Goal: Task Accomplishment & Management: Complete application form

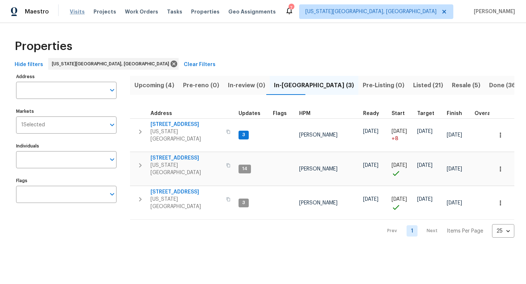
click at [73, 10] on span "Visits" at bounding box center [77, 11] width 15 height 7
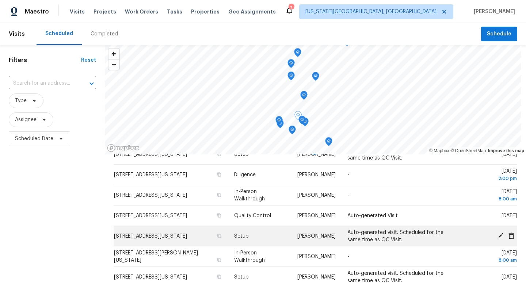
scroll to position [90, 0]
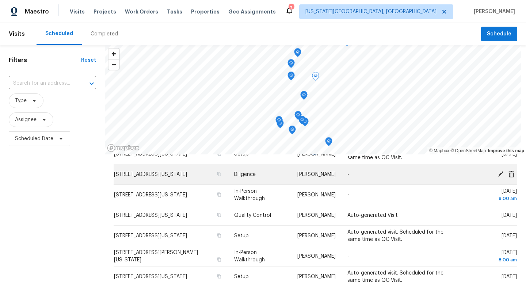
click at [217, 184] on td "[STREET_ADDRESS][US_STATE]" at bounding box center [171, 174] width 115 height 20
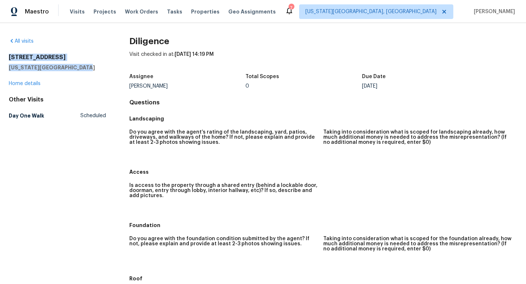
drag, startPoint x: 80, startPoint y: 68, endPoint x: 7, endPoint y: 56, distance: 73.2
click at [7, 56] on div "All visits 4669 Desert Varnish Dr Colorado Springs, CO 80922 Home details Other…" at bounding box center [263, 153] width 526 height 261
copy div "4669 Desert Varnish Dr Colorado Springs, CO 80922"
click at [99, 12] on span "Projects" at bounding box center [105, 11] width 23 height 7
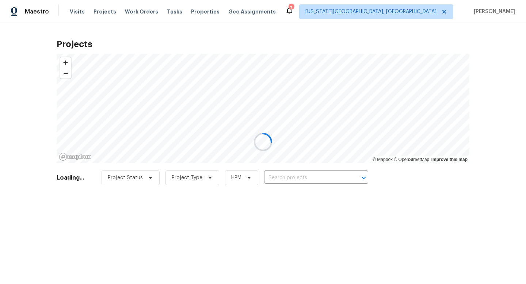
click at [282, 179] on div at bounding box center [263, 142] width 526 height 284
click at [284, 175] on div at bounding box center [263, 142] width 526 height 284
click at [283, 180] on div at bounding box center [263, 142] width 526 height 284
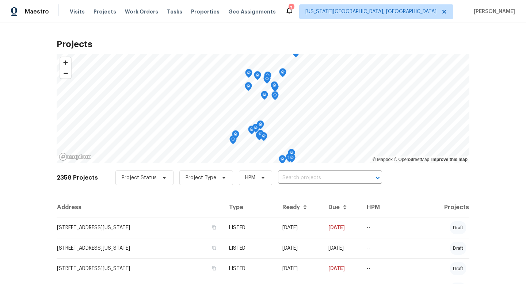
click at [283, 180] on input "text" at bounding box center [320, 177] width 84 height 11
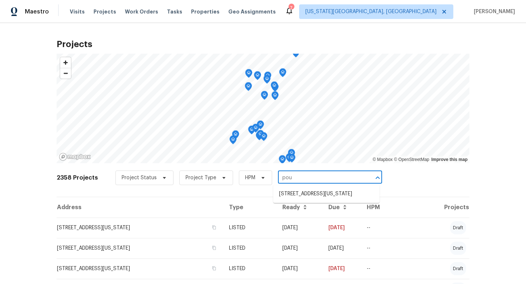
type input "poug"
click at [288, 194] on li "[STREET_ADDRESS][US_STATE]" at bounding box center [326, 194] width 106 height 12
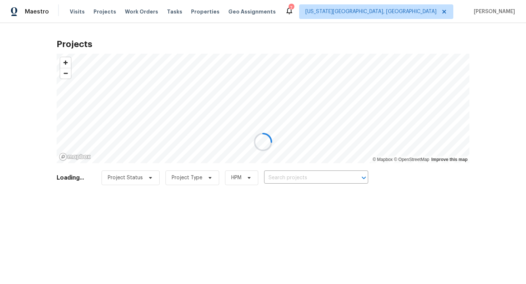
type input "[STREET_ADDRESS][US_STATE]"
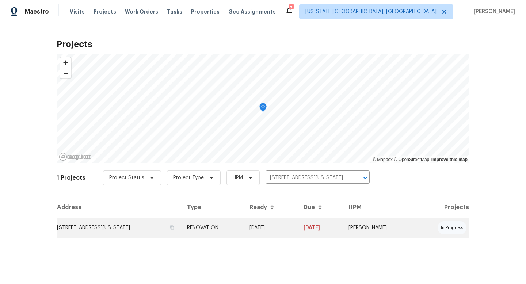
click at [128, 229] on td "[STREET_ADDRESS][US_STATE]" at bounding box center [119, 228] width 125 height 20
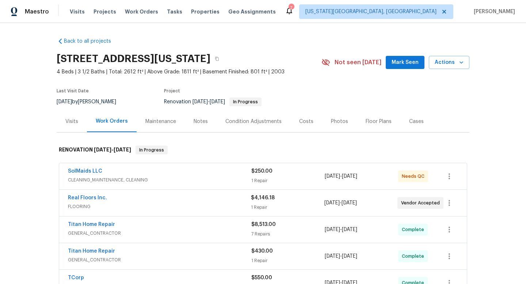
click at [270, 173] on span "$250.00" at bounding box center [261, 171] width 21 height 5
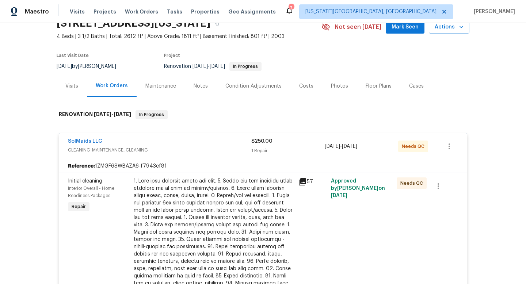
scroll to position [28, 0]
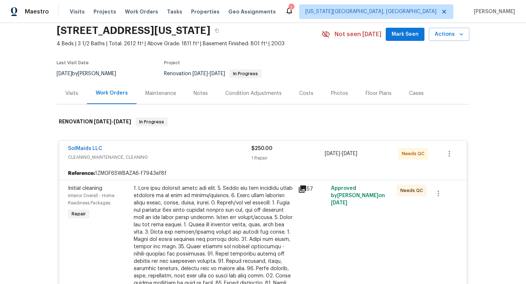
click at [221, 147] on div "SolMaids LLC" at bounding box center [159, 149] width 183 height 9
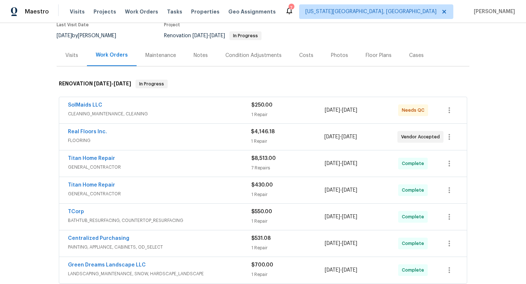
scroll to position [66, 0]
click at [224, 104] on div "SolMaids LLC" at bounding box center [159, 106] width 183 height 9
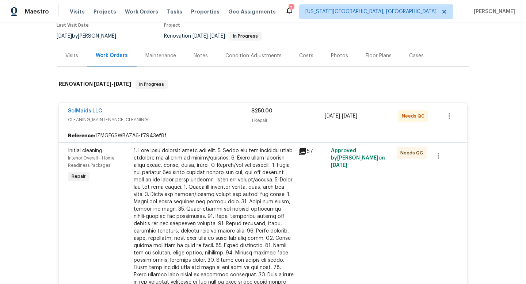
click at [231, 149] on div at bounding box center [214, 223] width 160 height 153
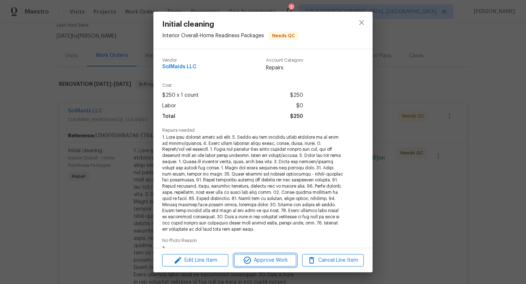
click at [252, 265] on button "Approve Work" at bounding box center [265, 260] width 62 height 13
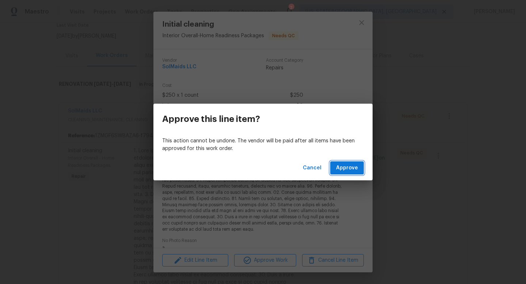
click at [345, 171] on span "Approve" at bounding box center [347, 168] width 22 height 9
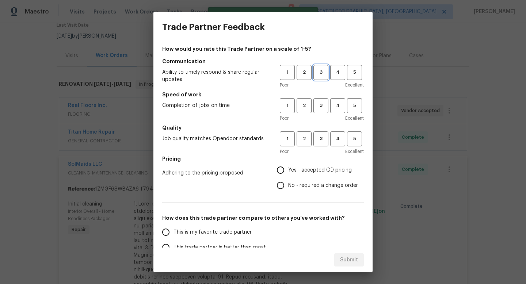
click at [318, 77] on button "3" at bounding box center [321, 72] width 15 height 15
click at [318, 103] on span "3" at bounding box center [321, 106] width 14 height 8
click at [319, 126] on h5 "Quality" at bounding box center [263, 127] width 202 height 7
click at [319, 134] on button "3" at bounding box center [321, 139] width 15 height 15
click at [285, 163] on input "Yes - accepted OD pricing" at bounding box center [280, 170] width 15 height 15
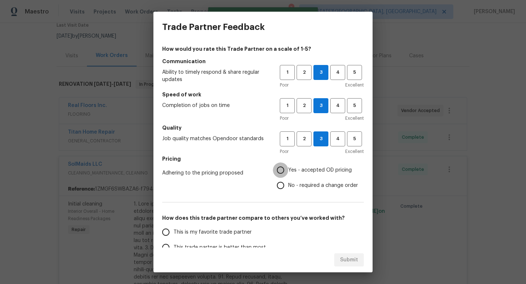
radio input "true"
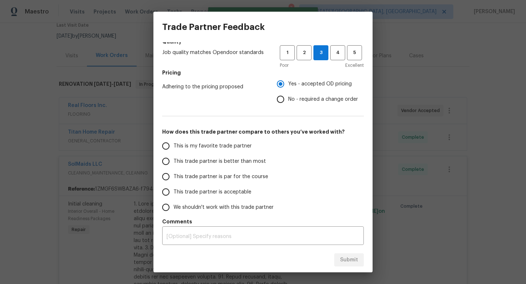
scroll to position [87, 0]
click at [188, 175] on span "This trade partner is par for the course" at bounding box center [221, 177] width 95 height 8
click at [174, 175] on input "This trade partner is par for the course" at bounding box center [165, 176] width 15 height 15
click at [338, 262] on button "Submit" at bounding box center [349, 261] width 30 height 14
radio input "true"
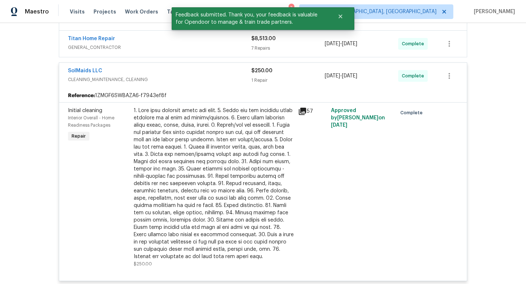
scroll to position [322, 0]
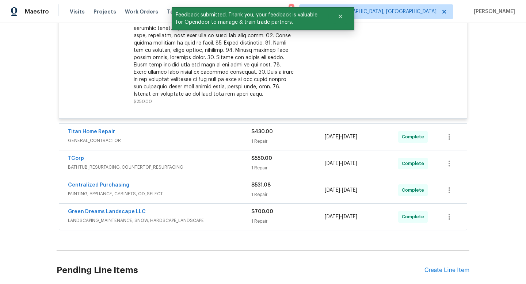
click at [447, 276] on div "Pending Line Items Create Line Item" at bounding box center [263, 271] width 413 height 34
click at [446, 271] on div "Create Line Item" at bounding box center [447, 270] width 45 height 7
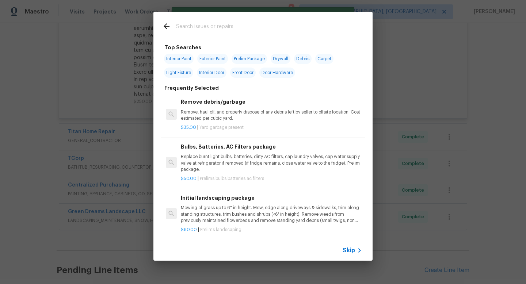
click at [202, 24] on input "text" at bounding box center [253, 27] width 155 height 11
type input "l"
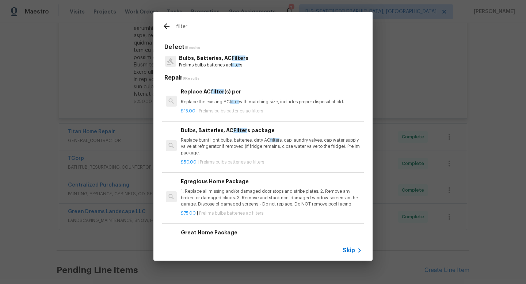
type input "filter"
click at [200, 61] on p "Bulbs, Batteries, AC Filter s" at bounding box center [213, 58] width 69 height 8
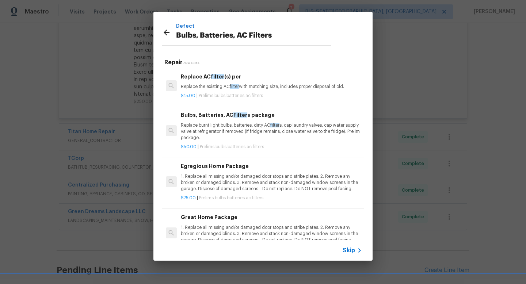
click at [210, 92] on div "$15.00 | Prelims bulbs batteries ac filters" at bounding box center [271, 94] width 181 height 9
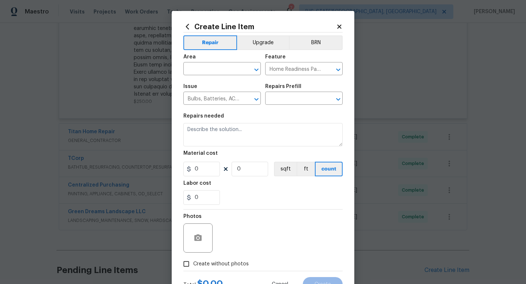
type input "Replace AC filter(s) per $15.00"
type textarea "Replace the existing AC filter with matching size, includes proper disposal of …"
type input "15"
type input "1"
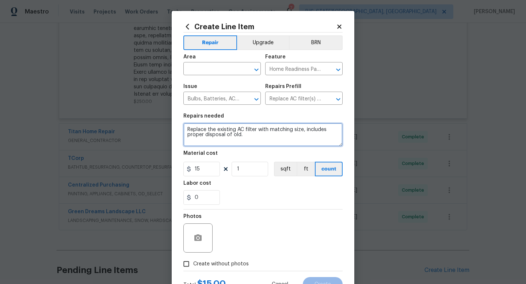
click at [253, 138] on textarea "Replace the existing AC filter with matching size, includes proper disposal of …" at bounding box center [262, 134] width 159 height 23
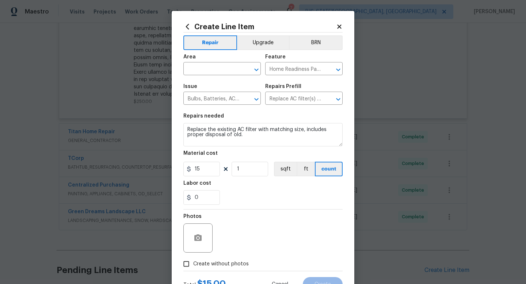
click at [331, 27] on h2 "Create Line Item" at bounding box center [259, 27] width 153 height 8
click at [333, 27] on h2 "Create Line Item" at bounding box center [259, 27] width 153 height 8
click at [338, 27] on icon at bounding box center [339, 26] width 7 height 7
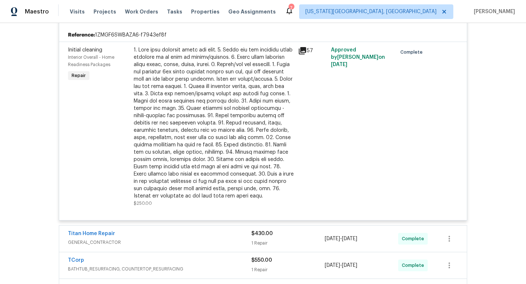
scroll to position [382, 0]
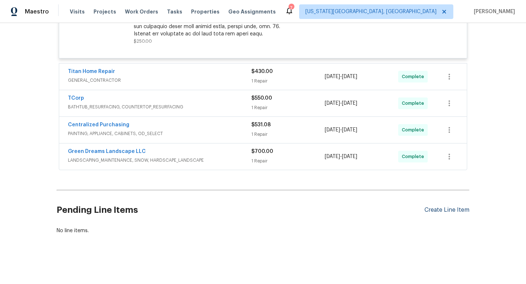
click at [464, 209] on div "Create Line Item" at bounding box center [447, 210] width 45 height 7
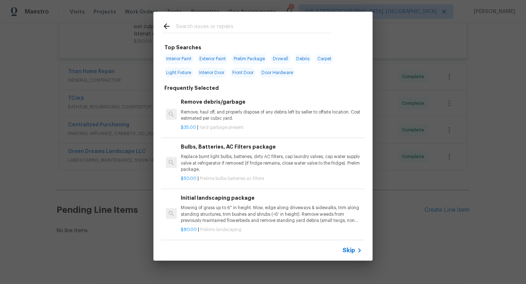
click at [196, 25] on input "text" at bounding box center [253, 27] width 155 height 11
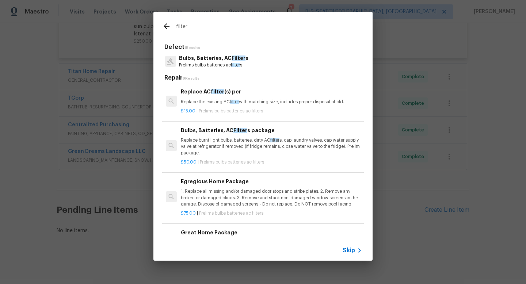
type input "filter"
click at [211, 138] on p "Replace burnt light bulbs, batteries, dirty AC filter s, cap laundry valves, ca…" at bounding box center [271, 146] width 181 height 19
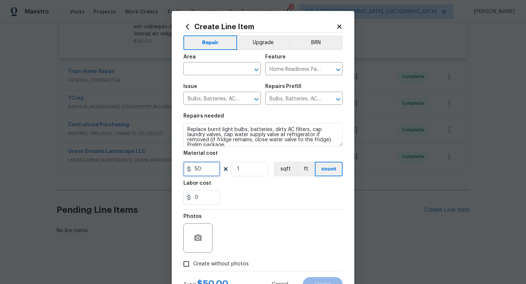
drag, startPoint x: 207, startPoint y: 170, endPoint x: 158, endPoint y: 168, distance: 49.0
click at [158, 169] on div "Create Line Item Repair Upgrade BRN Area ​ Feature Home Readiness Packages ​ Is…" at bounding box center [263, 142] width 526 height 284
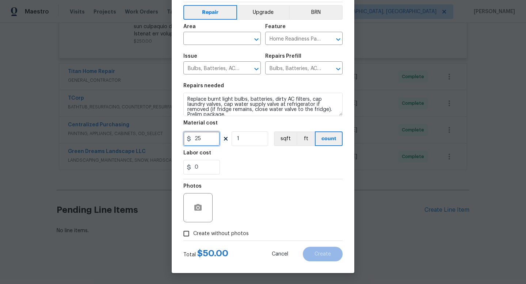
type input "25"
click at [201, 233] on span "Create without photos" at bounding box center [221, 234] width 56 height 8
click at [193, 233] on input "Create without photos" at bounding box center [186, 234] width 14 height 14
checkbox input "true"
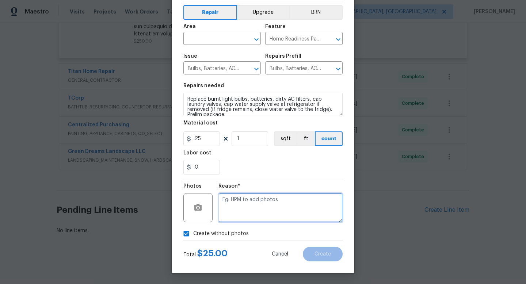
click at [252, 212] on textarea at bounding box center [281, 207] width 124 height 29
type textarea "ja"
click at [204, 41] on input "text" at bounding box center [211, 39] width 57 height 11
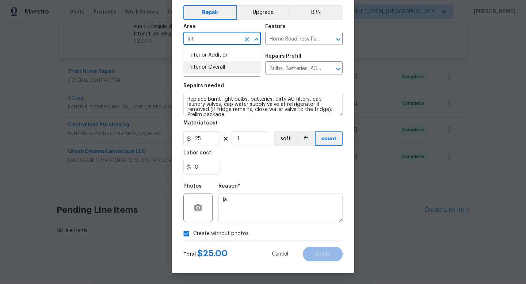
click at [202, 63] on li "Interior Overall" at bounding box center [221, 67] width 77 height 12
type input "Interior Overall"
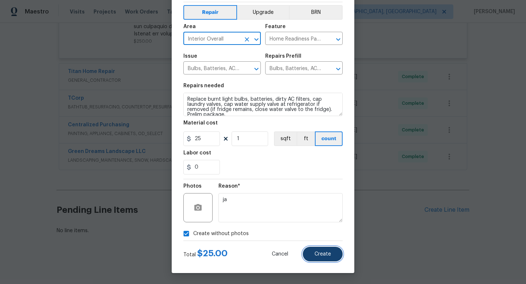
click at [339, 260] on button "Create" at bounding box center [323, 254] width 40 height 15
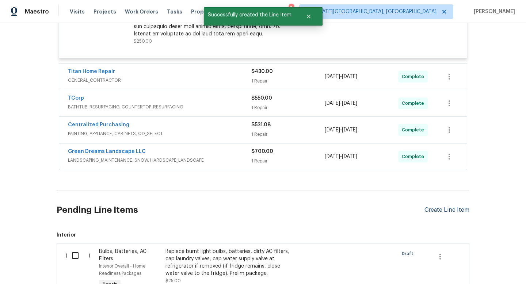
click at [433, 211] on div "Create Line Item" at bounding box center [447, 210] width 45 height 7
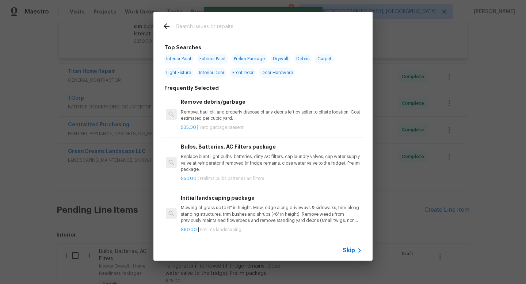
click at [191, 22] on input "text" at bounding box center [253, 27] width 155 height 11
type input "f"
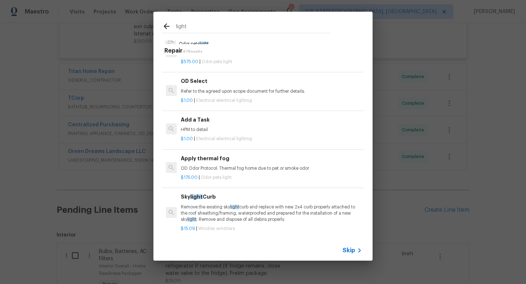
scroll to position [754, 0]
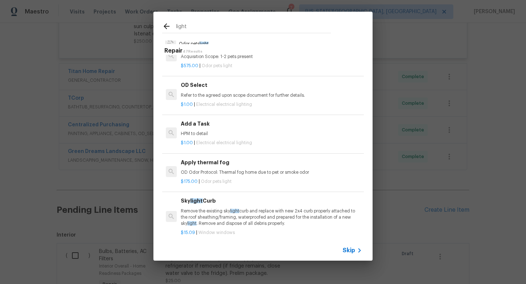
type input "light"
click at [210, 128] on h6 "Add a Task" at bounding box center [271, 124] width 181 height 8
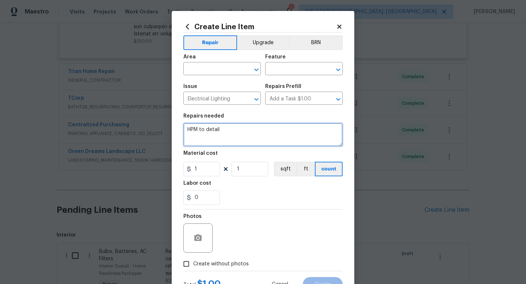
drag, startPoint x: 247, startPoint y: 131, endPoint x: 134, endPoint y: 124, distance: 113.5
click at [134, 126] on div "Create Line Item Repair Upgrade BRN Area ​ Feature ​ Issue Electrical Lighting …" at bounding box center [263, 142] width 526 height 284
type textarea "replace light in loft due to broken trim"
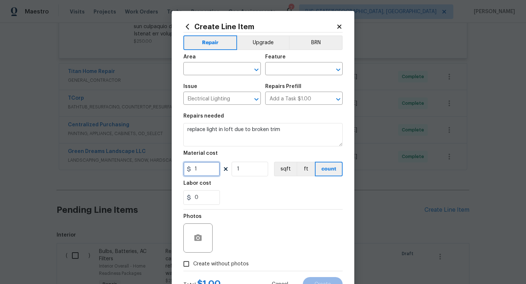
click at [204, 167] on input "1" at bounding box center [201, 169] width 37 height 15
type input "45"
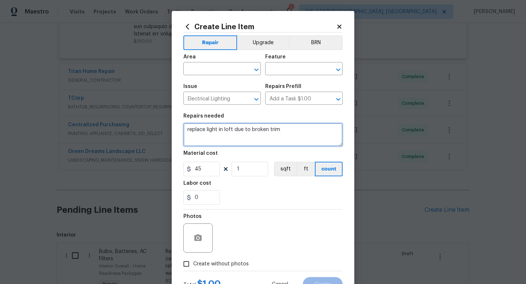
click at [294, 131] on textarea "replace light in loft due to broken trim" at bounding box center [262, 134] width 159 height 23
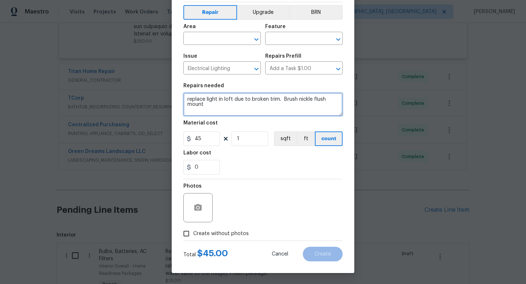
type textarea "replace light in loft due to broken trim. Brush nickle flush mount"
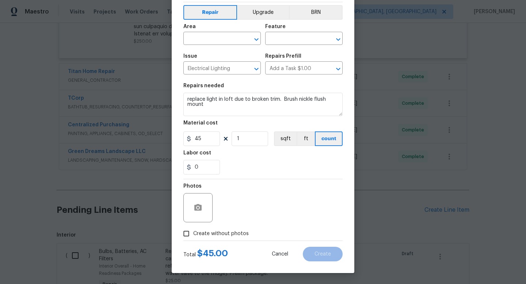
click at [220, 230] on span "Create without photos" at bounding box center [221, 234] width 56 height 8
click at [193, 230] on input "Create without photos" at bounding box center [186, 234] width 14 height 14
checkbox input "true"
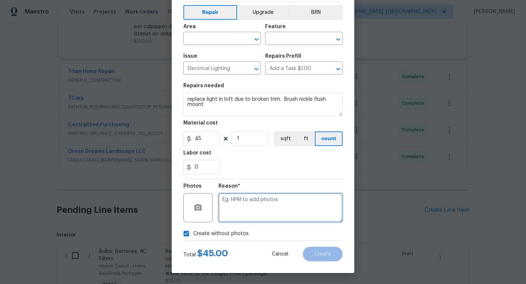
click at [234, 211] on textarea at bounding box center [281, 207] width 124 height 29
type textarea "na"
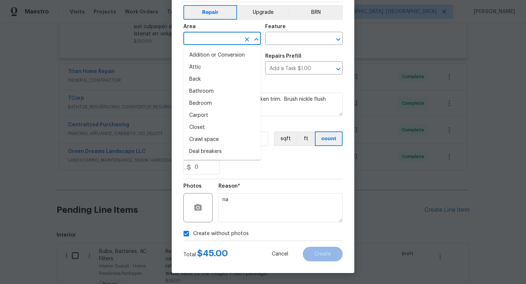
click at [209, 34] on input "text" at bounding box center [211, 39] width 57 height 11
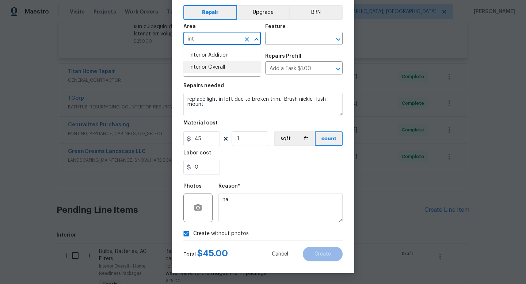
click at [209, 62] on li "Interior Overall" at bounding box center [221, 67] width 77 height 12
type input "Interior Overall"
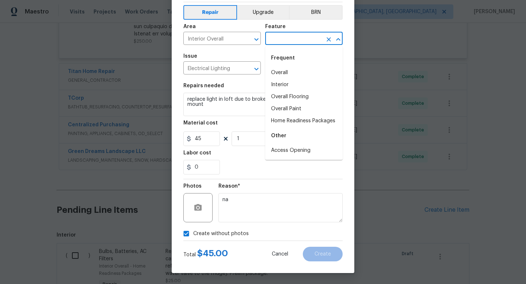
click at [300, 41] on input "text" at bounding box center [293, 39] width 57 height 11
click at [289, 82] on li "Interior" at bounding box center [303, 85] width 77 height 12
type input "Interior"
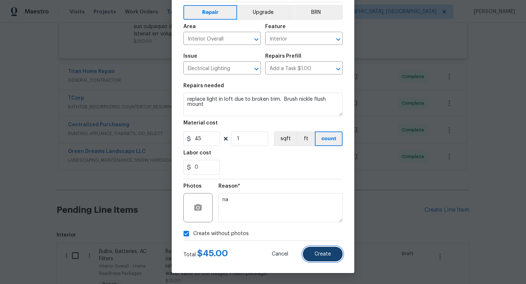
click at [331, 258] on button "Create" at bounding box center [323, 254] width 40 height 15
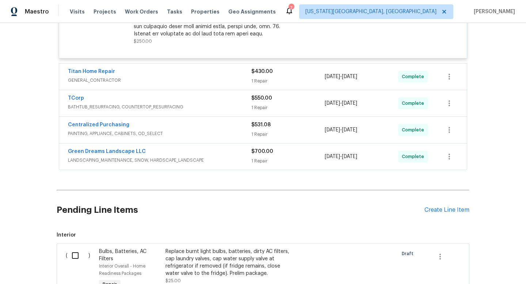
click at [459, 205] on div "Pending Line Items Create Line Item" at bounding box center [263, 210] width 413 height 34
click at [457, 209] on div "Create Line Item" at bounding box center [447, 210] width 45 height 7
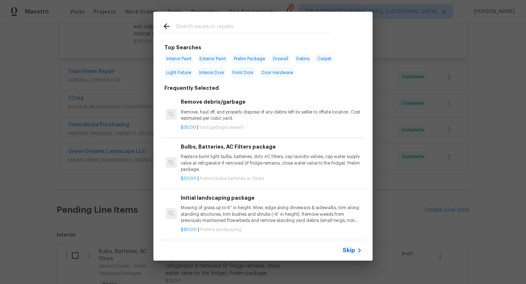
click at [186, 29] on input "text" at bounding box center [253, 27] width 155 height 11
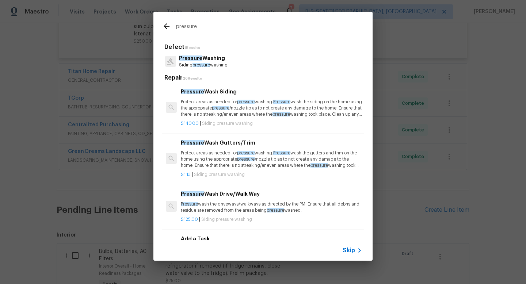
type input "pressure"
click at [197, 63] on span "pressure" at bounding box center [202, 65] width 18 height 4
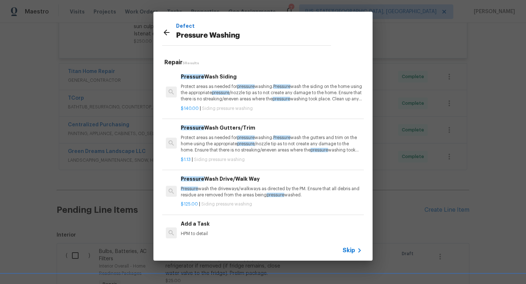
click at [168, 31] on icon at bounding box center [166, 32] width 9 height 9
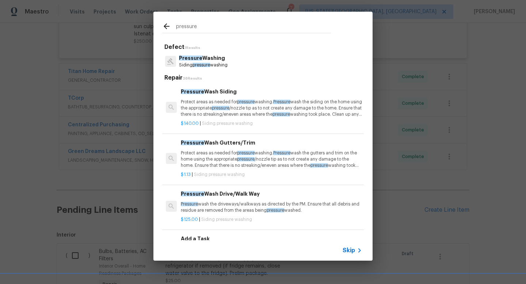
scroll to position [143, 0]
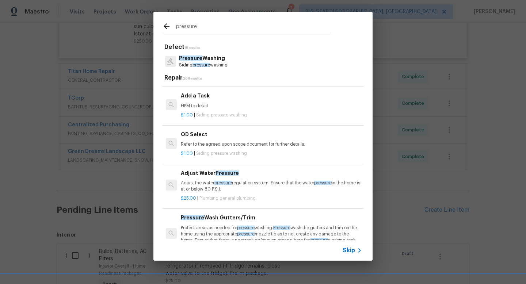
click at [224, 108] on p "HPM to detail" at bounding box center [271, 106] width 181 height 6
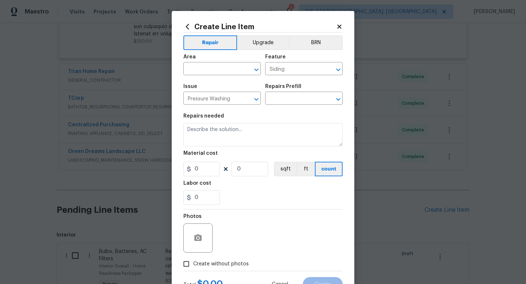
type input "Add a Task $1.00"
type textarea "HPM to detail"
type input "1"
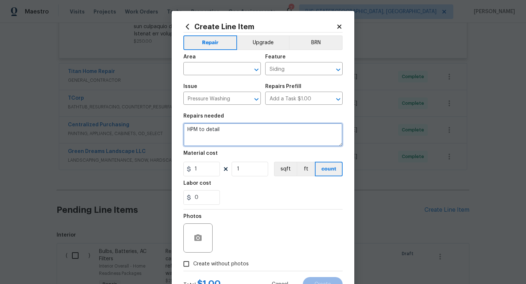
drag, startPoint x: 250, startPoint y: 137, endPoint x: 155, endPoint y: 123, distance: 96.0
click at [155, 124] on div "Create Line Item Repair Upgrade BRN Area ​ Feature Siding ​ Issue Pressure Wash…" at bounding box center [263, 142] width 526 height 284
type textarea "Pressure wash garage floor"
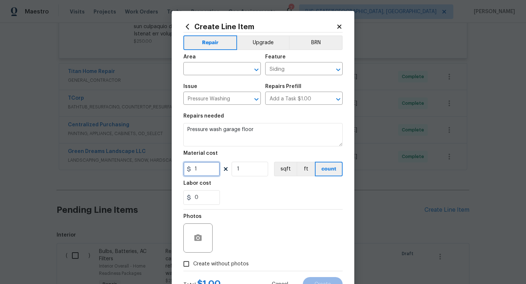
click at [205, 173] on input "1" at bounding box center [201, 169] width 37 height 15
type input "75"
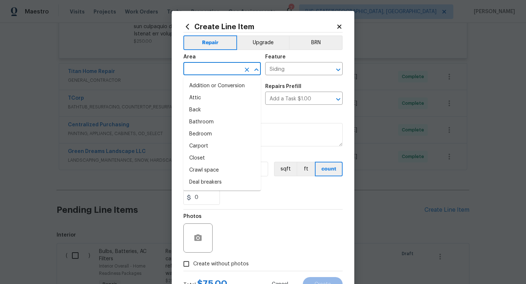
click at [219, 66] on input "text" at bounding box center [211, 69] width 57 height 11
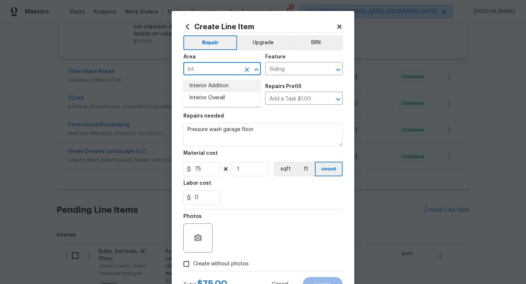
click at [210, 91] on li "Interior Addition" at bounding box center [221, 86] width 77 height 12
type input "Interior Addition"
click at [246, 71] on icon "Clear" at bounding box center [246, 69] width 7 height 7
click at [223, 98] on li "Interior Overall" at bounding box center [221, 98] width 77 height 12
type input "Interior Overall"
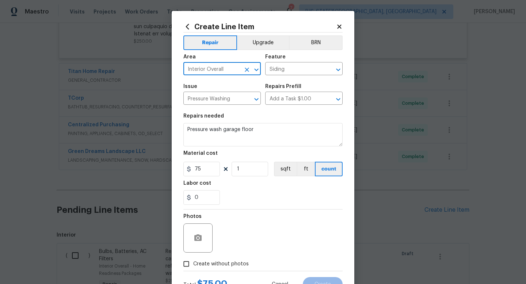
click at [236, 262] on span "Create without photos" at bounding box center [221, 265] width 56 height 8
click at [193, 262] on input "Create without photos" at bounding box center [186, 264] width 14 height 14
checkbox input "true"
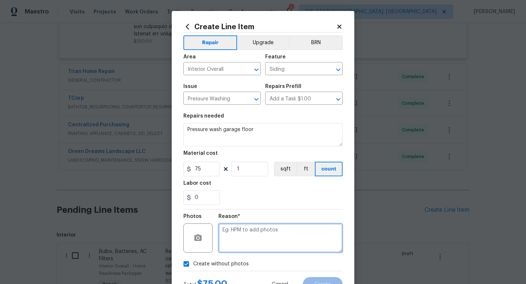
click at [247, 239] on textarea at bounding box center [281, 238] width 124 height 29
type textarea "na"
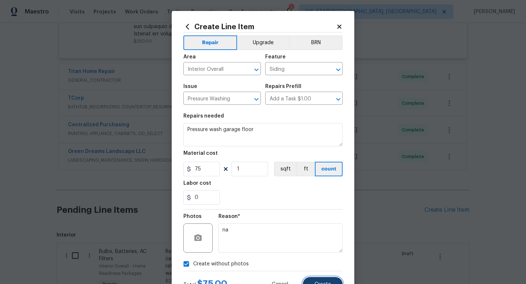
click at [319, 284] on span "Create" at bounding box center [323, 284] width 16 height 5
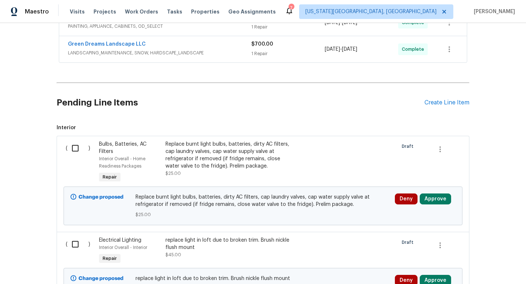
scroll to position [637, 0]
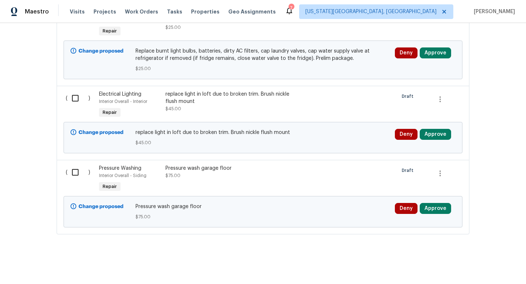
click at [69, 172] on input "checkbox" at bounding box center [78, 172] width 21 height 15
checkbox input "true"
click at [75, 100] on input "checkbox" at bounding box center [78, 98] width 21 height 15
checkbox input "true"
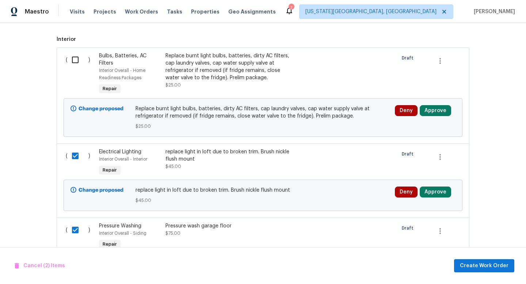
scroll to position [560, 0]
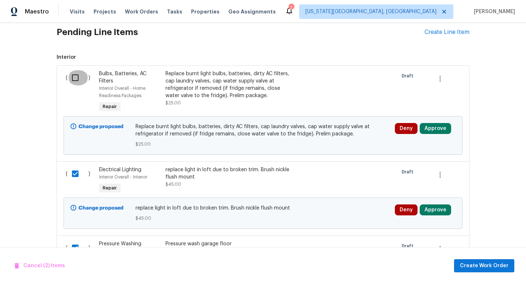
click at [74, 83] on input "checkbox" at bounding box center [78, 77] width 21 height 15
click at [476, 269] on span "Create Work Order" at bounding box center [484, 266] width 49 height 9
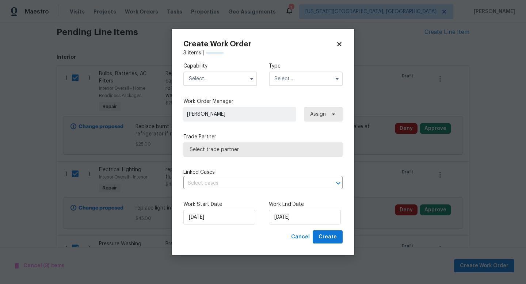
checkbox input "false"
click at [206, 86] on div "Capability Type" at bounding box center [262, 74] width 159 height 35
click at [206, 84] on input "text" at bounding box center [220, 79] width 74 height 15
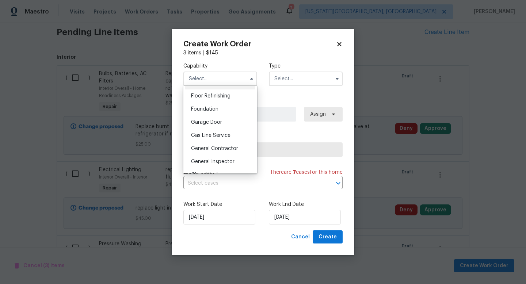
scroll to position [295, 0]
click at [208, 147] on span "General Contractor" at bounding box center [214, 148] width 47 height 5
type input "General Contractor"
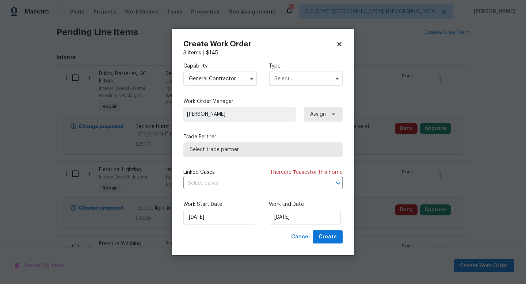
click at [299, 79] on input "text" at bounding box center [306, 79] width 74 height 15
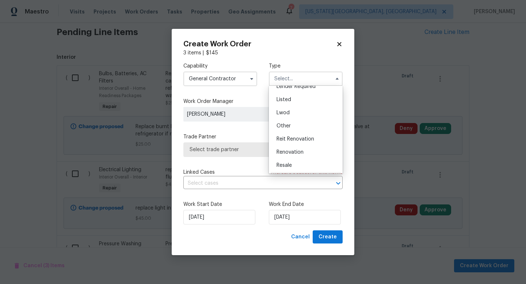
scroll to position [59, 0]
click at [289, 153] on span "Renovation" at bounding box center [290, 153] width 27 height 5
type input "Renovation"
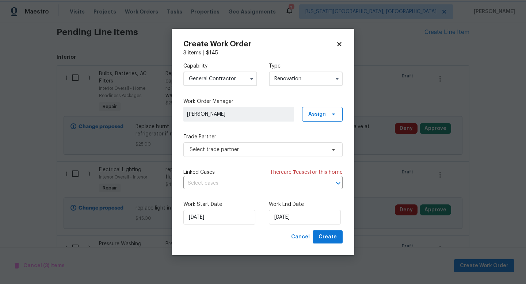
scroll to position [0, 0]
click at [241, 155] on span "Select trade partner" at bounding box center [262, 150] width 159 height 15
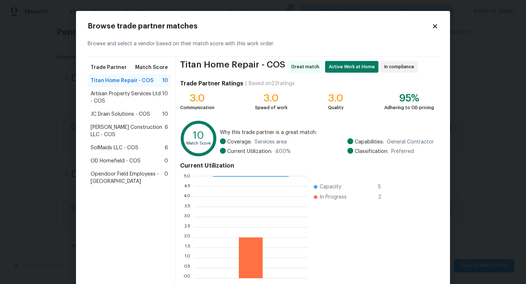
scroll to position [38, 0]
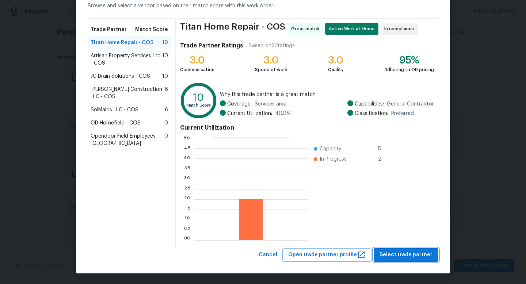
click at [412, 254] on span "Select trade partner" at bounding box center [406, 255] width 53 height 9
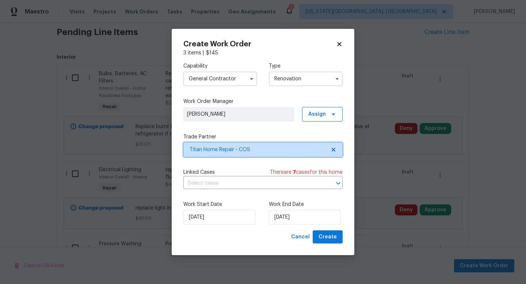
scroll to position [0, 0]
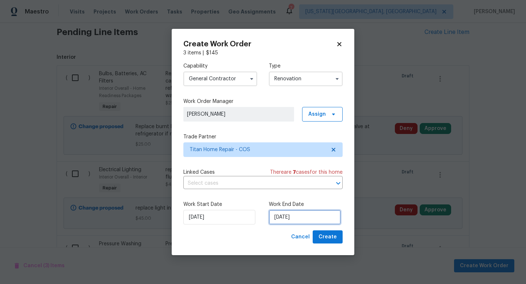
click at [277, 214] on input "9/10/2025" at bounding box center [305, 217] width 72 height 15
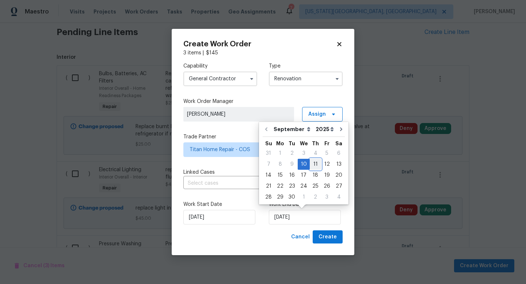
click at [315, 165] on div "11" at bounding box center [315, 164] width 11 height 10
type input "9/11/2025"
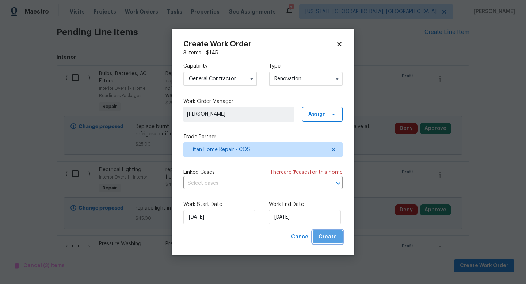
click at [332, 242] on button "Create" at bounding box center [328, 238] width 30 height 14
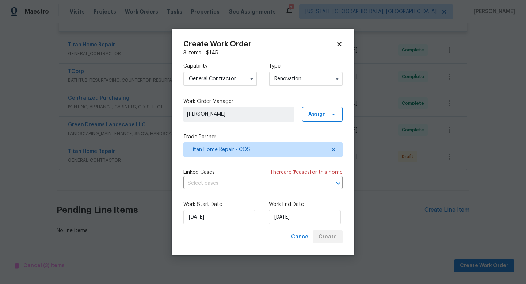
scroll to position [409, 0]
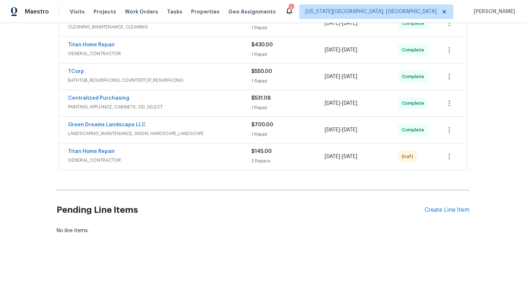
scroll to position [192, 0]
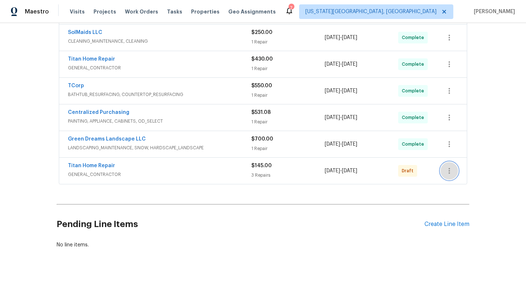
click at [455, 172] on button "button" at bounding box center [450, 171] width 18 height 18
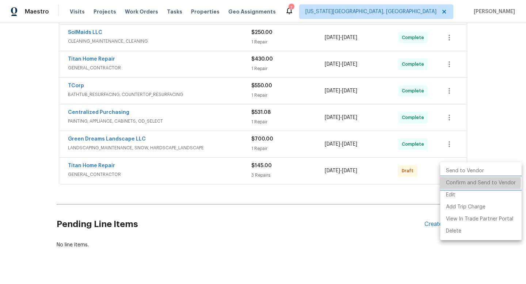
click at [454, 183] on li "Confirm and Send to Vendor" at bounding box center [480, 183] width 81 height 12
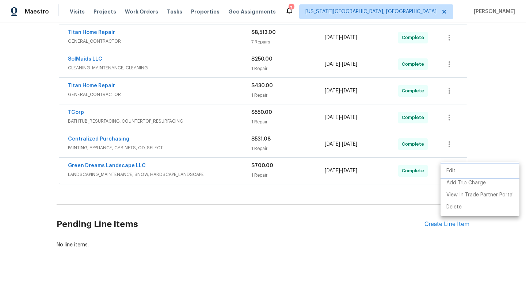
scroll to position [32, 0]
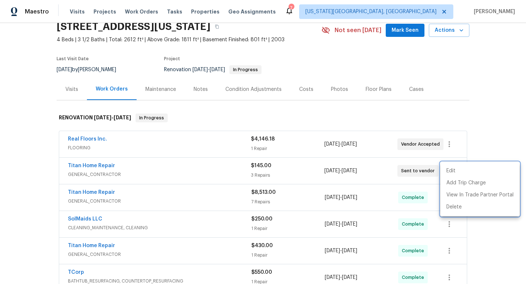
click at [202, 87] on div at bounding box center [263, 142] width 526 height 284
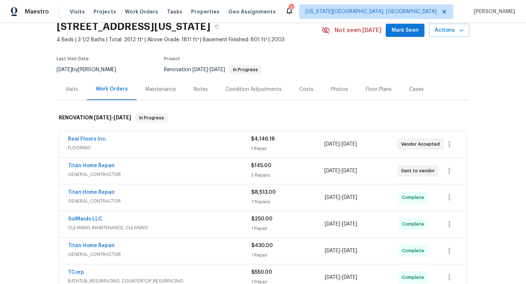
click at [197, 89] on div "Notes" at bounding box center [201, 89] width 14 height 7
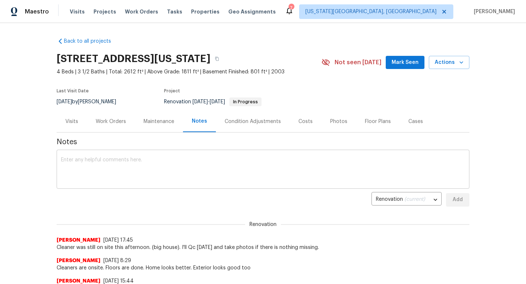
click at [171, 166] on textarea at bounding box center [263, 170] width 404 height 26
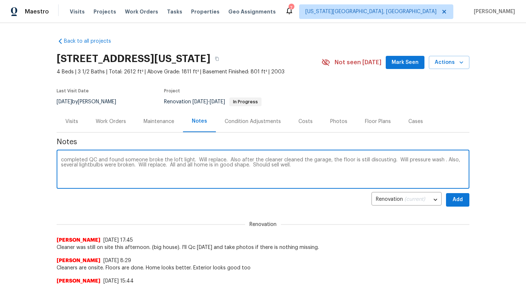
click at [380, 160] on textarea "completed QC and found someone broke the loft light. Will replace. Also after t…" at bounding box center [263, 170] width 404 height 26
type textarea "completed QC and found someone broke the loft light. Will replace. Also after t…"
click at [448, 196] on button "Add" at bounding box center [457, 200] width 23 height 14
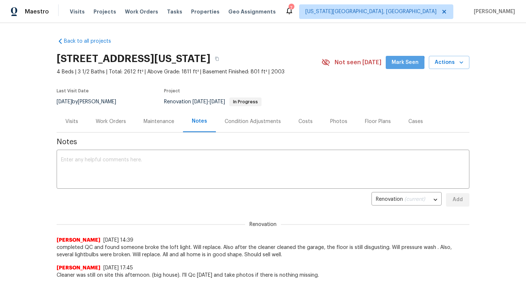
click at [406, 63] on span "Mark Seen" at bounding box center [405, 62] width 27 height 9
click at [167, 15] on div "Tasks" at bounding box center [174, 12] width 15 height 8
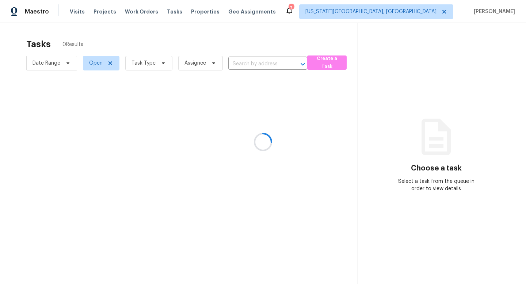
click at [166, 12] on div at bounding box center [263, 142] width 526 height 284
click at [167, 12] on span "Tasks" at bounding box center [174, 11] width 15 height 5
click at [169, 13] on span "Tasks" at bounding box center [174, 11] width 15 height 5
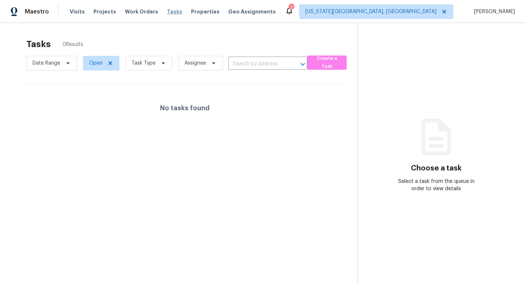
click at [167, 10] on span "Tasks" at bounding box center [174, 11] width 15 height 5
click at [204, 10] on span "Properties" at bounding box center [205, 11] width 29 height 7
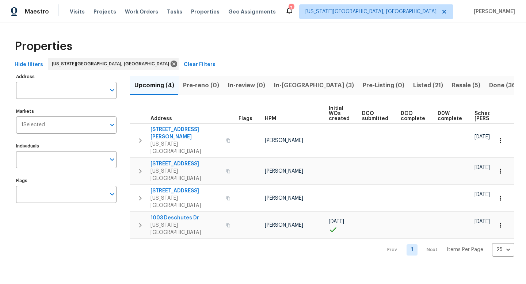
click at [285, 82] on span "In-[GEOGRAPHIC_DATA] (3)" at bounding box center [314, 85] width 80 height 10
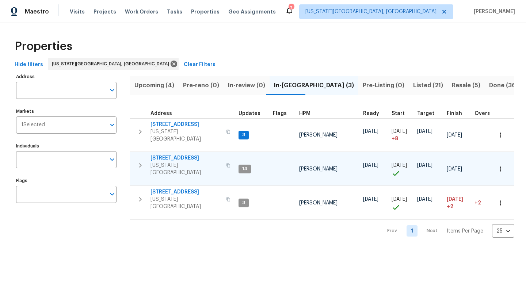
click at [165, 155] on span "[STREET_ADDRESS]" at bounding box center [186, 158] width 71 height 7
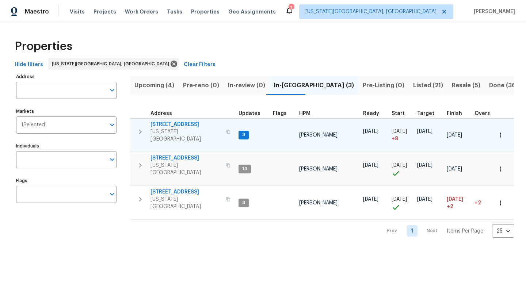
click at [170, 124] on span "[STREET_ADDRESS]" at bounding box center [186, 124] width 71 height 7
click at [226, 130] on icon "button" at bounding box center [228, 132] width 4 height 4
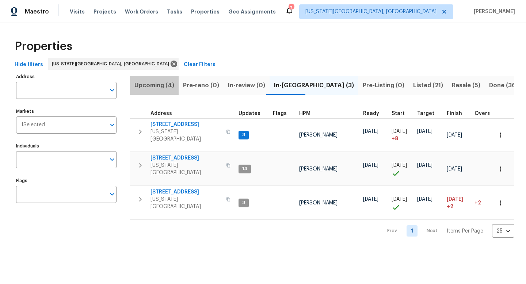
click at [160, 84] on span "Upcoming (4)" at bounding box center [154, 85] width 40 height 10
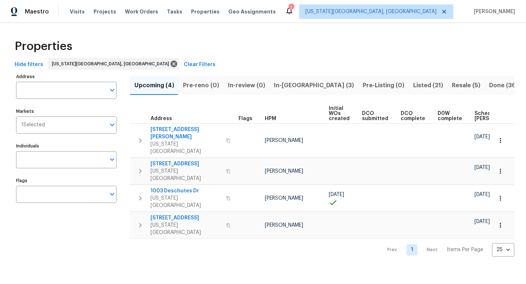
scroll to position [0, 80]
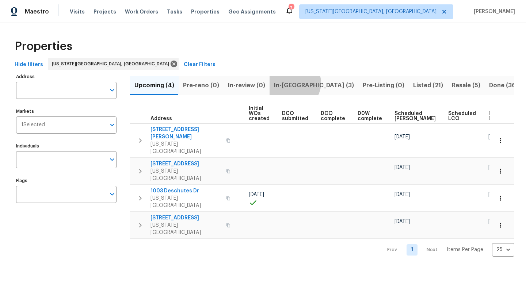
click at [291, 83] on span "In-[GEOGRAPHIC_DATA] (3)" at bounding box center [314, 85] width 80 height 10
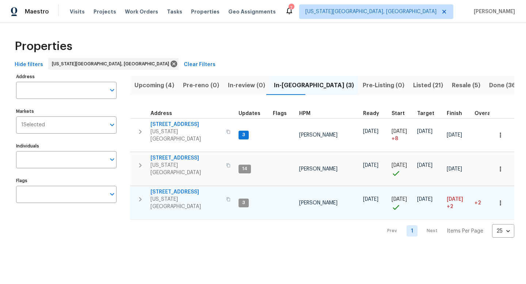
click at [175, 189] on span "[STREET_ADDRESS]" at bounding box center [186, 192] width 71 height 7
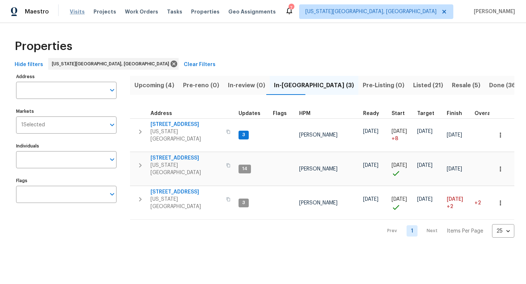
click at [77, 12] on span "Visits" at bounding box center [77, 11] width 15 height 7
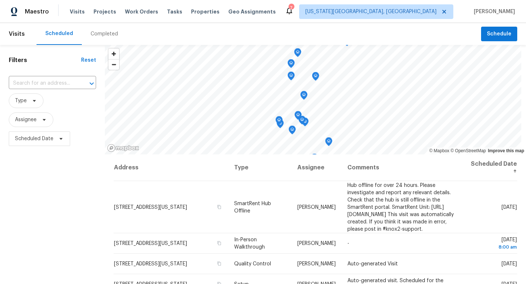
click at [108, 26] on div "Completed" at bounding box center [104, 34] width 45 height 22
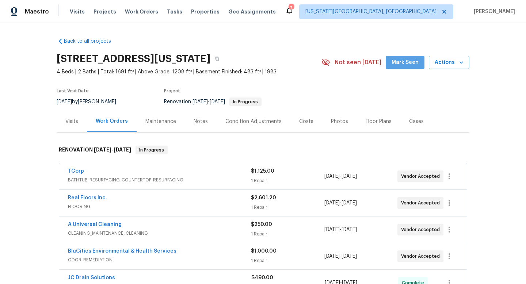
click at [415, 67] on span "Mark Seen" at bounding box center [405, 62] width 27 height 9
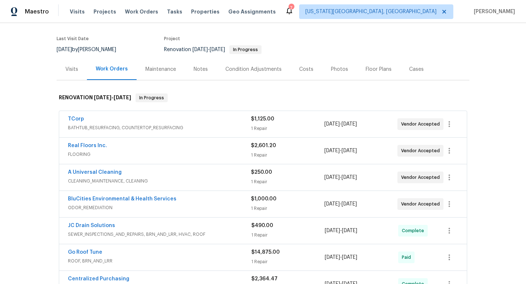
scroll to position [46, 0]
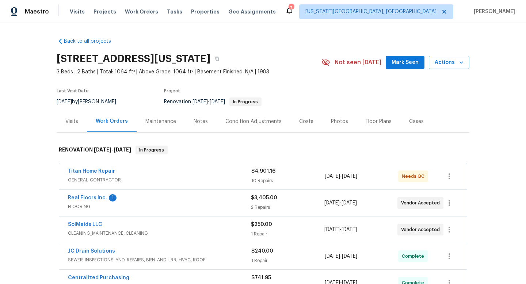
click at [405, 57] on button "Mark Seen" at bounding box center [405, 63] width 39 height 14
click at [251, 174] on span "$4,901.16" at bounding box center [263, 171] width 24 height 5
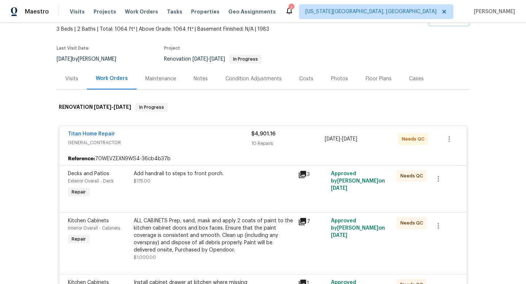
scroll to position [31, 0]
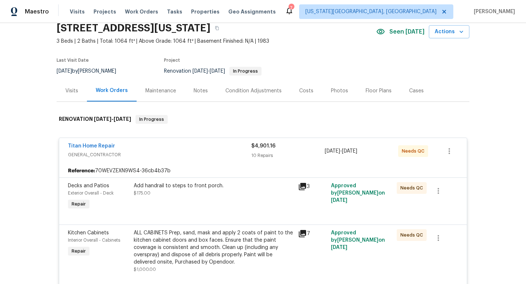
click at [200, 91] on div "Notes" at bounding box center [201, 90] width 14 height 7
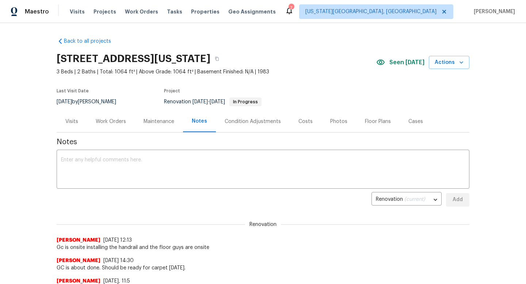
click at [109, 122] on div "Work Orders" at bounding box center [111, 121] width 30 height 7
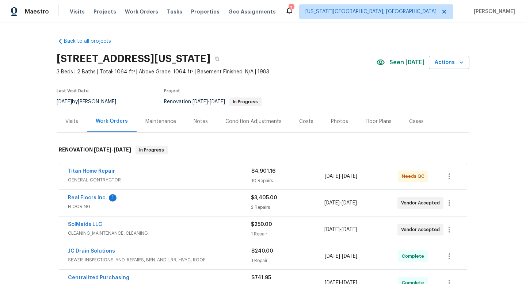
click at [75, 120] on div "Visits" at bounding box center [71, 121] width 13 height 7
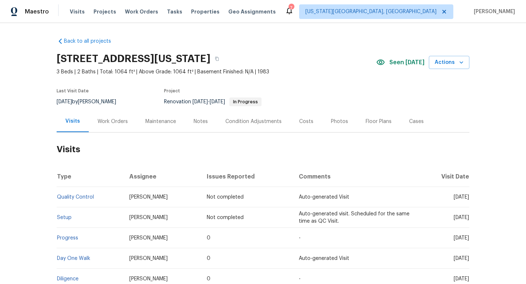
scroll to position [55, 0]
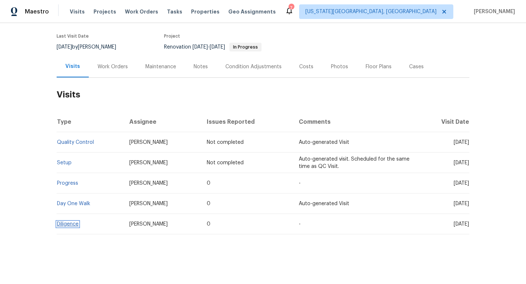
click at [68, 225] on link "Diligence" at bounding box center [68, 224] width 22 height 5
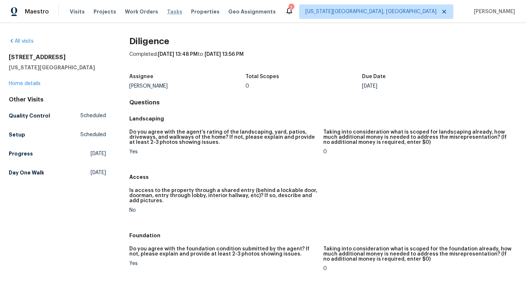
click at [168, 11] on span "Tasks" at bounding box center [174, 11] width 15 height 5
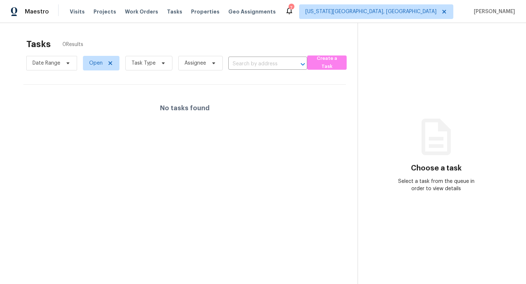
click at [139, 17] on div "Visits Projects Work Orders Tasks Properties Geo Assignments" at bounding box center [177, 11] width 215 height 15
click at [100, 15] on div "Visits Projects Work Orders Tasks Properties Geo Assignments" at bounding box center [177, 11] width 215 height 15
click at [100, 11] on span "Projects" at bounding box center [105, 11] width 23 height 7
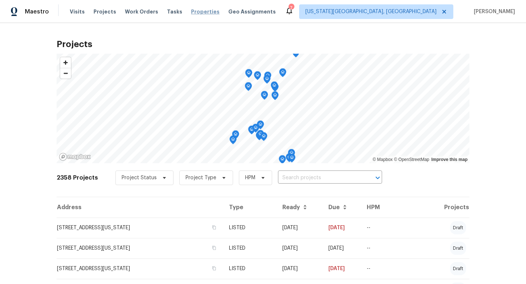
click at [194, 13] on span "Properties" at bounding box center [205, 11] width 29 height 7
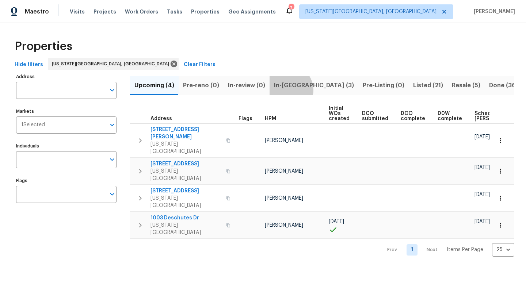
click at [285, 90] on span "In-reno (3)" at bounding box center [314, 85] width 80 height 10
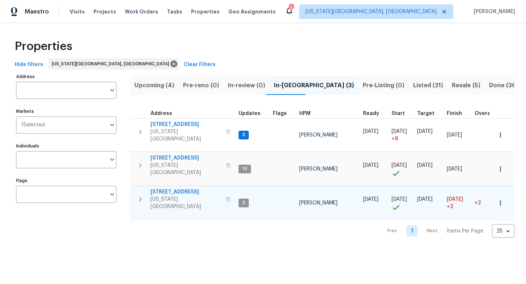
click at [181, 189] on span "3211 Poughkeepsie Dr" at bounding box center [186, 192] width 71 height 7
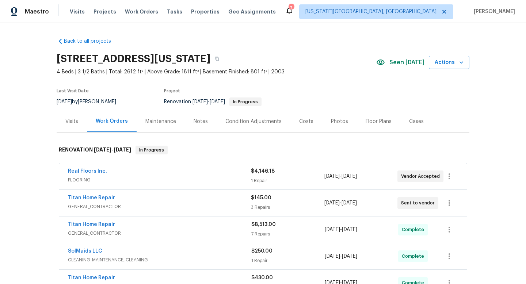
click at [385, 121] on div "Floor Plans" at bounding box center [379, 121] width 26 height 7
click at [370, 118] on div "Floor Plans" at bounding box center [379, 121] width 26 height 7
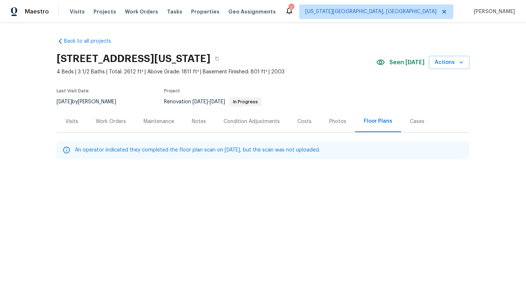
click at [300, 149] on p "An operator indicated they completed the floor plan scan on [DATE], but the sca…" at bounding box center [197, 151] width 245 height 8
click at [201, 119] on div "Notes" at bounding box center [199, 121] width 14 height 7
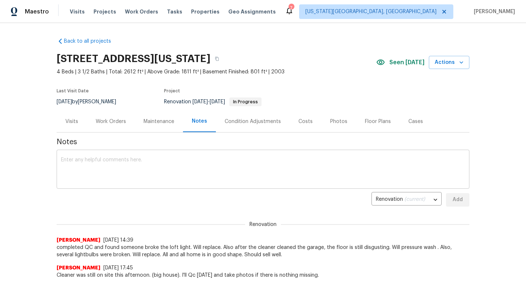
click at [170, 178] on textarea at bounding box center [263, 170] width 404 height 26
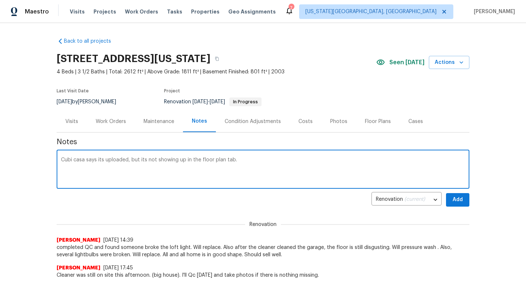
type textarea "Cubi casa says its uploaded, but its not showing up in the floor plan tab."
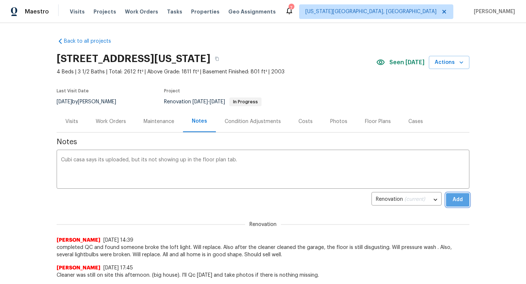
click at [465, 198] on button "Add" at bounding box center [457, 200] width 23 height 14
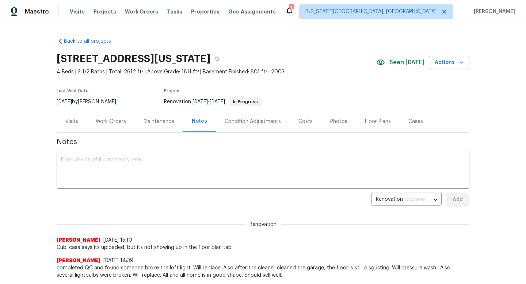
click at [167, 15] on div "Tasks" at bounding box center [174, 12] width 15 height 8
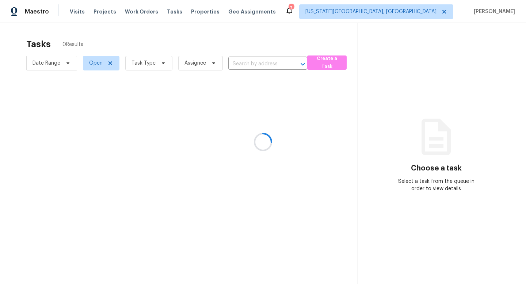
click at [164, 11] on div at bounding box center [263, 142] width 526 height 284
click at [167, 9] on span "Tasks" at bounding box center [174, 11] width 15 height 5
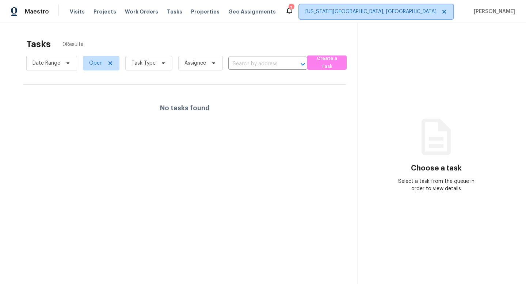
click at [428, 8] on span "[US_STATE][GEOGRAPHIC_DATA], [GEOGRAPHIC_DATA]" at bounding box center [376, 11] width 154 height 15
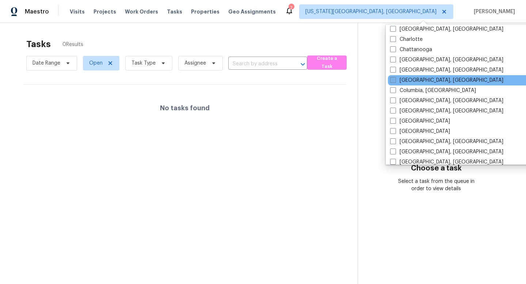
scroll to position [106, 0]
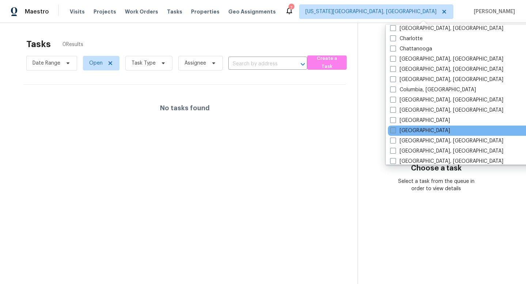
click at [393, 132] on span at bounding box center [393, 131] width 6 height 6
click at [393, 132] on input "Denver" at bounding box center [392, 129] width 5 height 5
checkbox input "true"
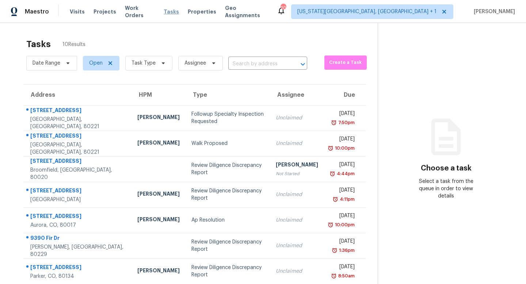
click at [166, 11] on span "Tasks" at bounding box center [171, 11] width 15 height 5
click at [397, 16] on span "Colorado Springs, CO + 1" at bounding box center [372, 11] width 162 height 15
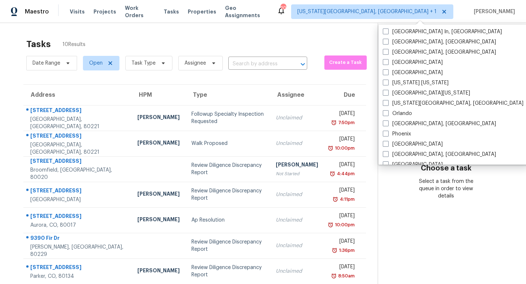
scroll to position [332, 0]
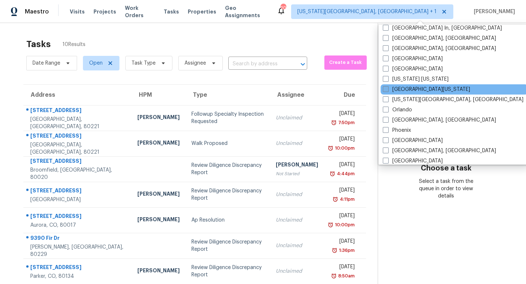
click at [387, 90] on span at bounding box center [386, 89] width 6 height 6
click at [387, 90] on input "Northern Colorado" at bounding box center [385, 88] width 5 height 5
checkbox input "true"
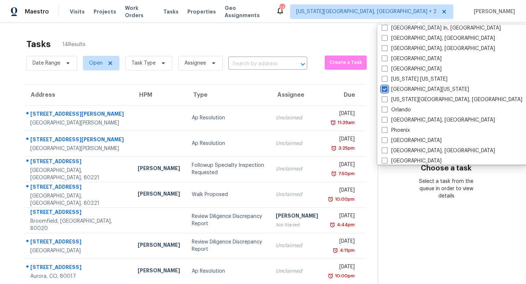
scroll to position [96, 0]
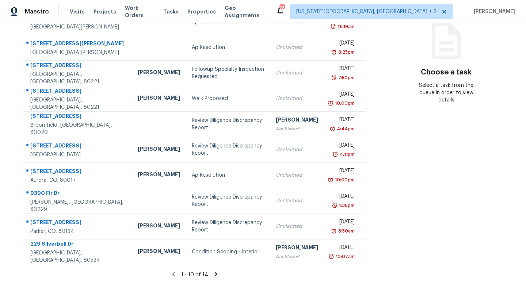
click at [215, 274] on icon at bounding box center [216, 274] width 3 height 4
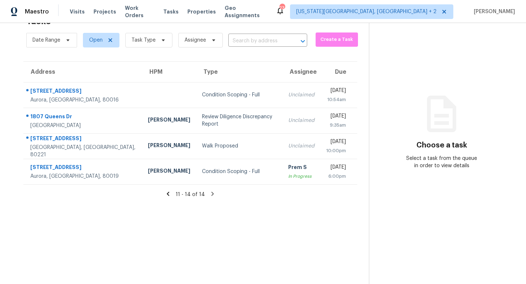
click at [167, 195] on icon at bounding box center [168, 194] width 3 height 4
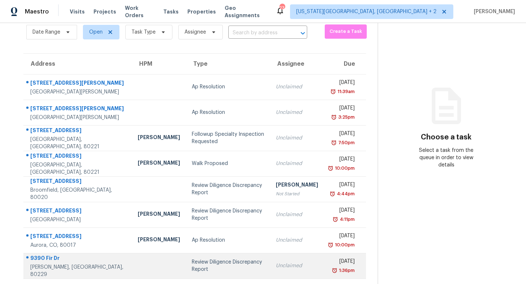
scroll to position [0, 0]
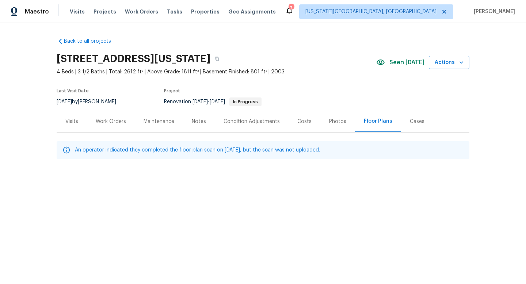
click at [198, 120] on div "Notes" at bounding box center [199, 121] width 14 height 7
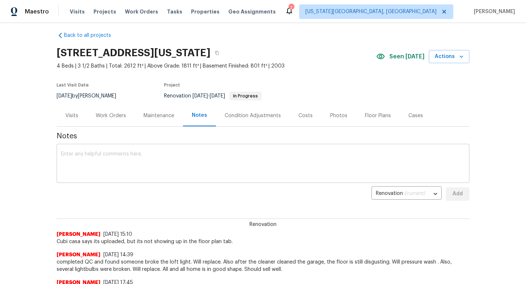
scroll to position [6, 0]
click at [107, 116] on div "Work Orders" at bounding box center [111, 115] width 30 height 7
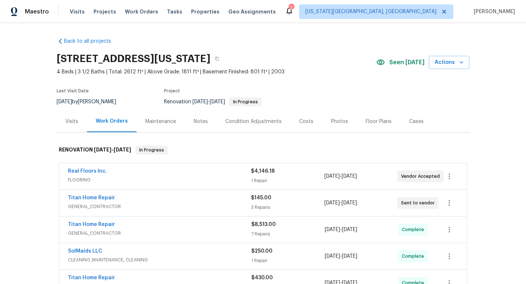
click at [305, 119] on div "Costs" at bounding box center [306, 121] width 14 height 7
